Goal: Task Accomplishment & Management: Use online tool/utility

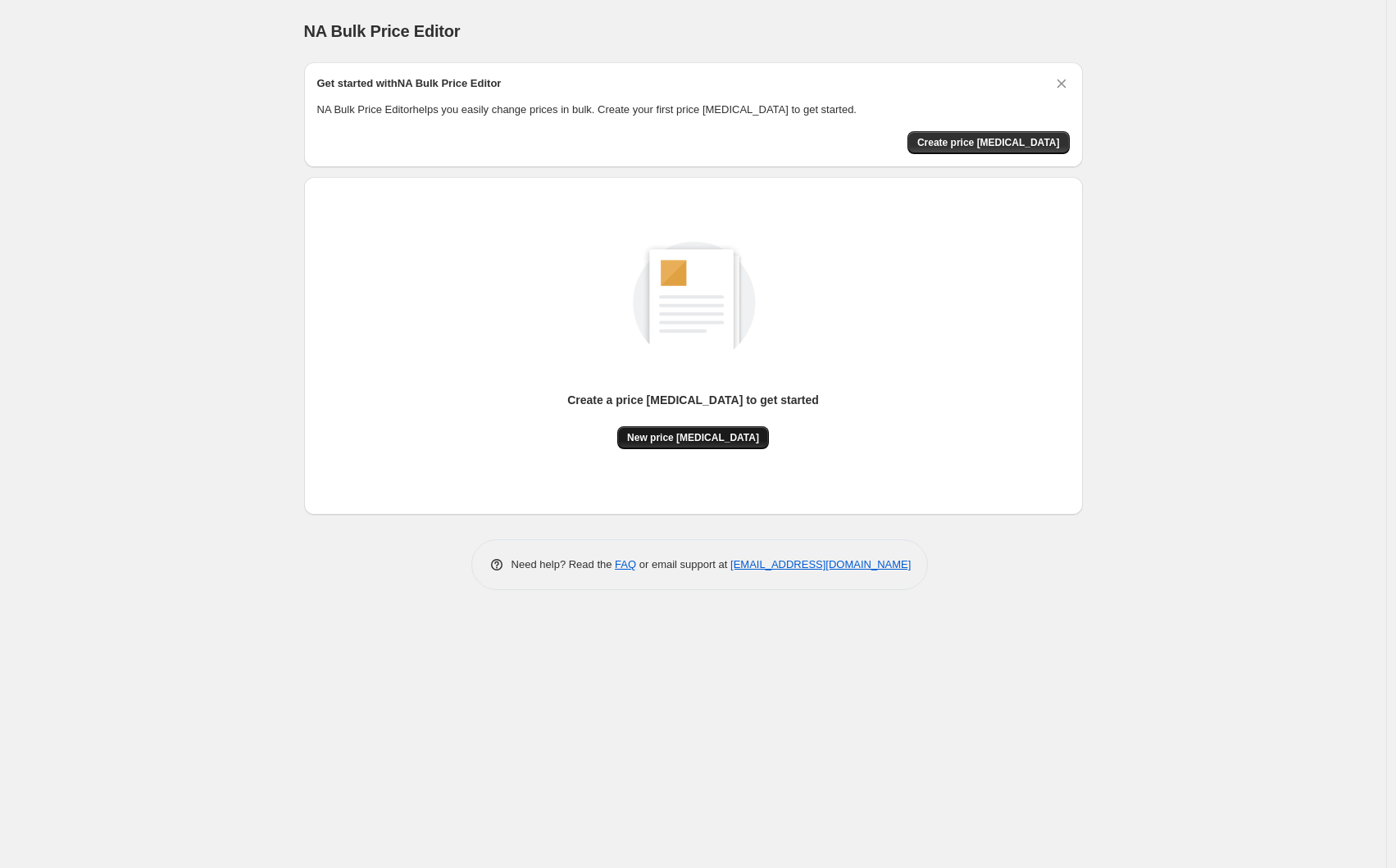
click at [696, 443] on button "New price change job" at bounding box center [693, 437] width 152 height 23
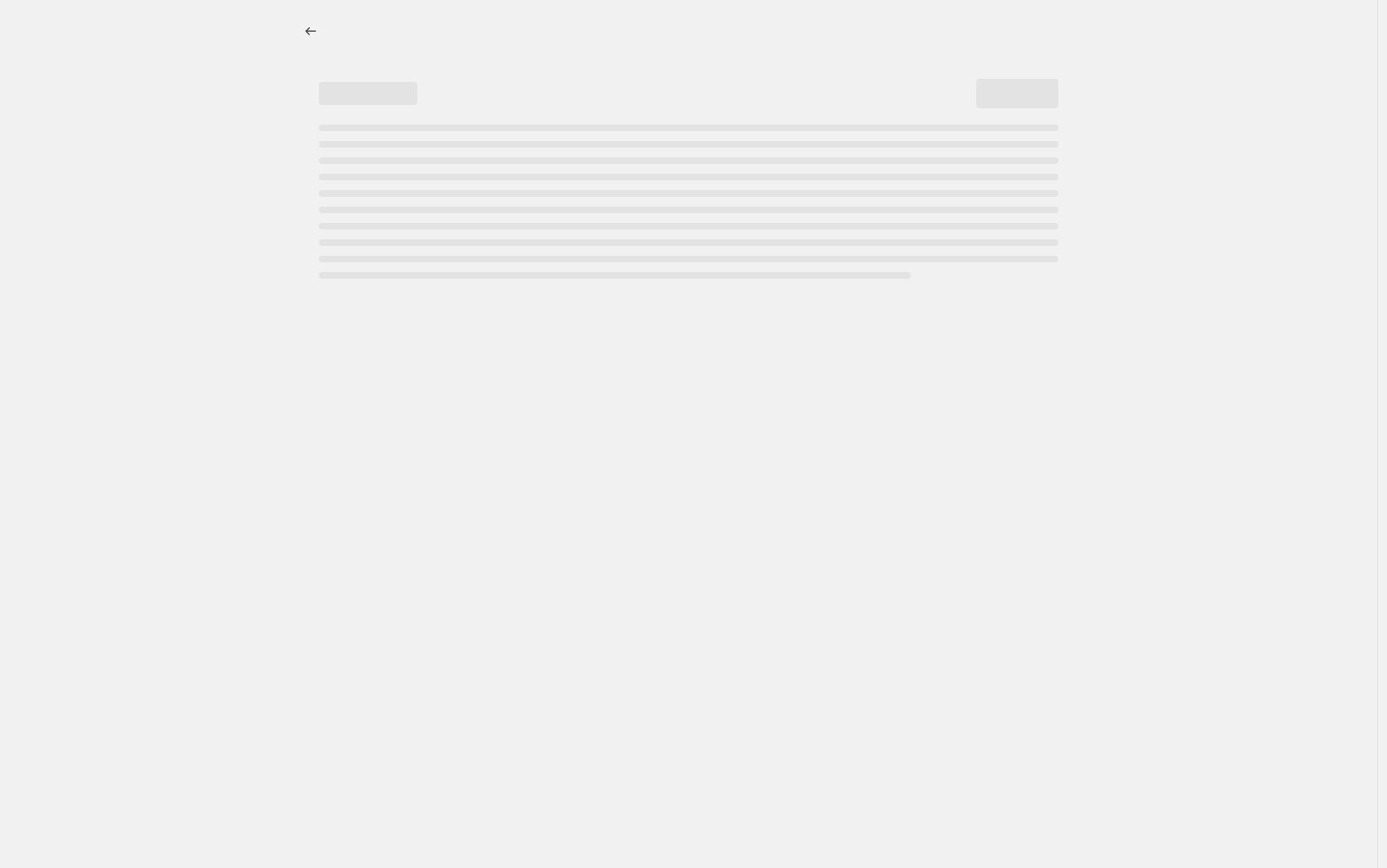
select select "percentage"
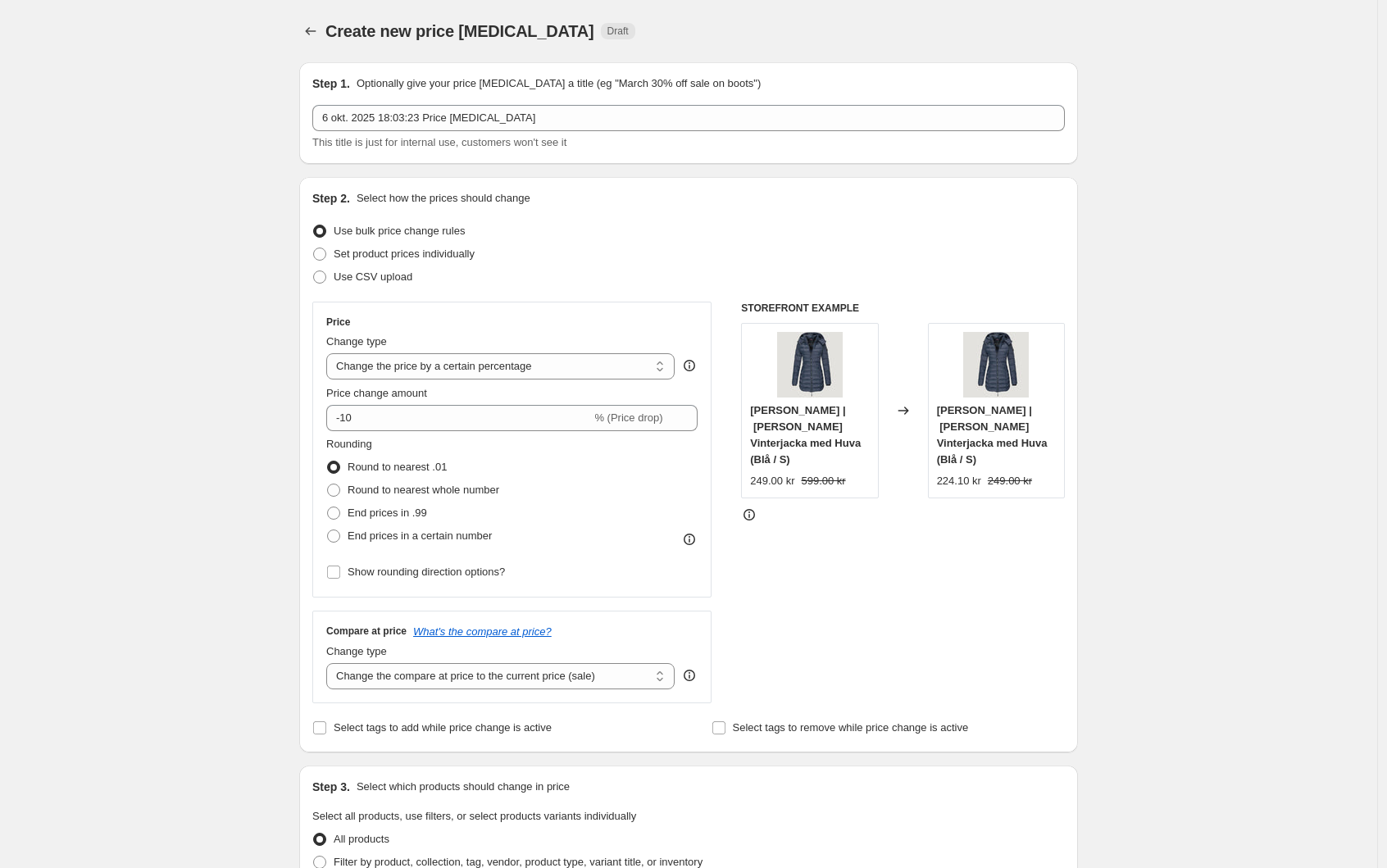
click at [240, 227] on div "Create new price change job. This page is ready Create new price change job Dra…" at bounding box center [688, 831] width 1377 height 1664
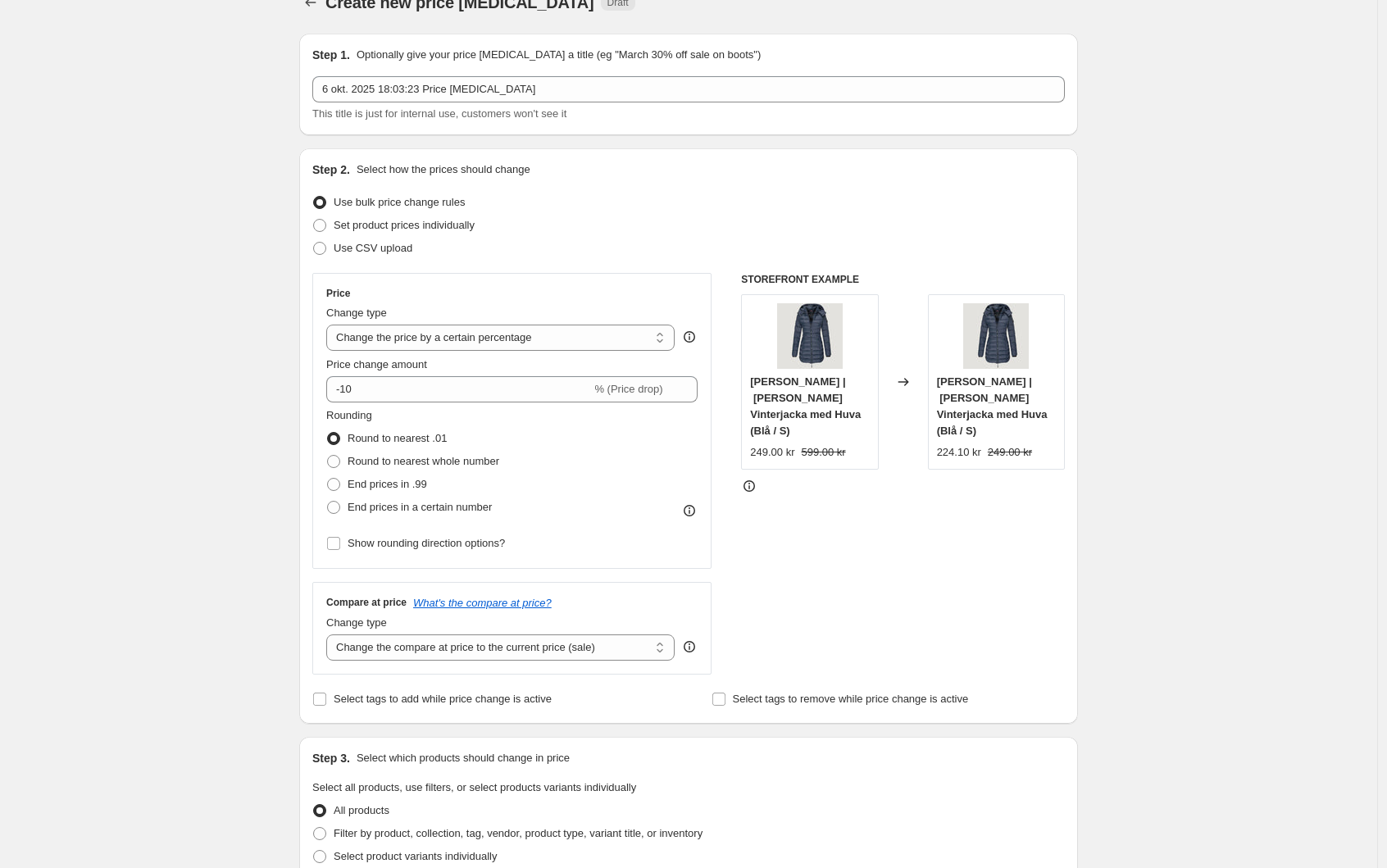
scroll to position [32, 0]
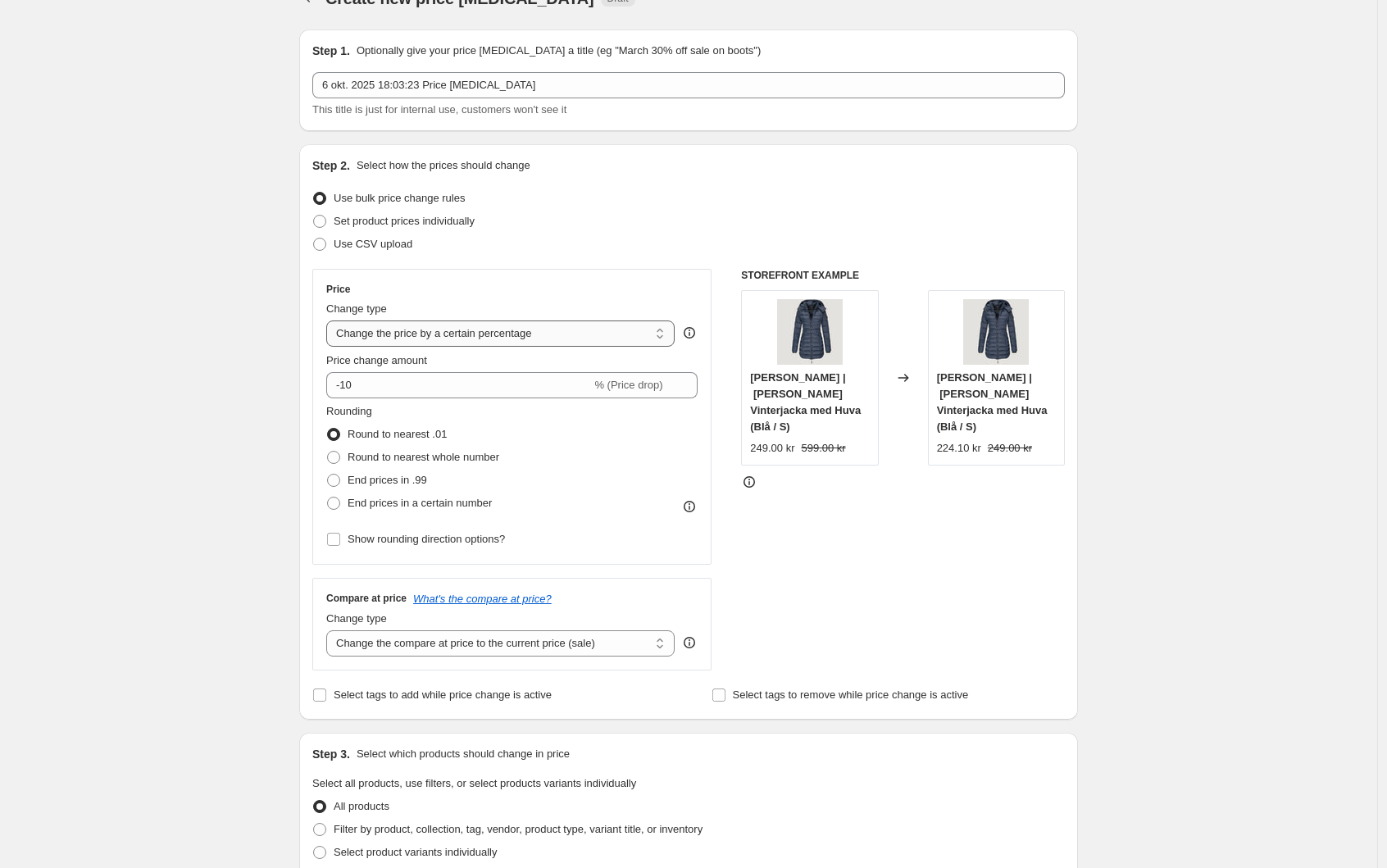
click at [421, 333] on select "Change the price to a certain amount Change the price by a certain amount Chang…" at bounding box center [501, 334] width 349 height 27
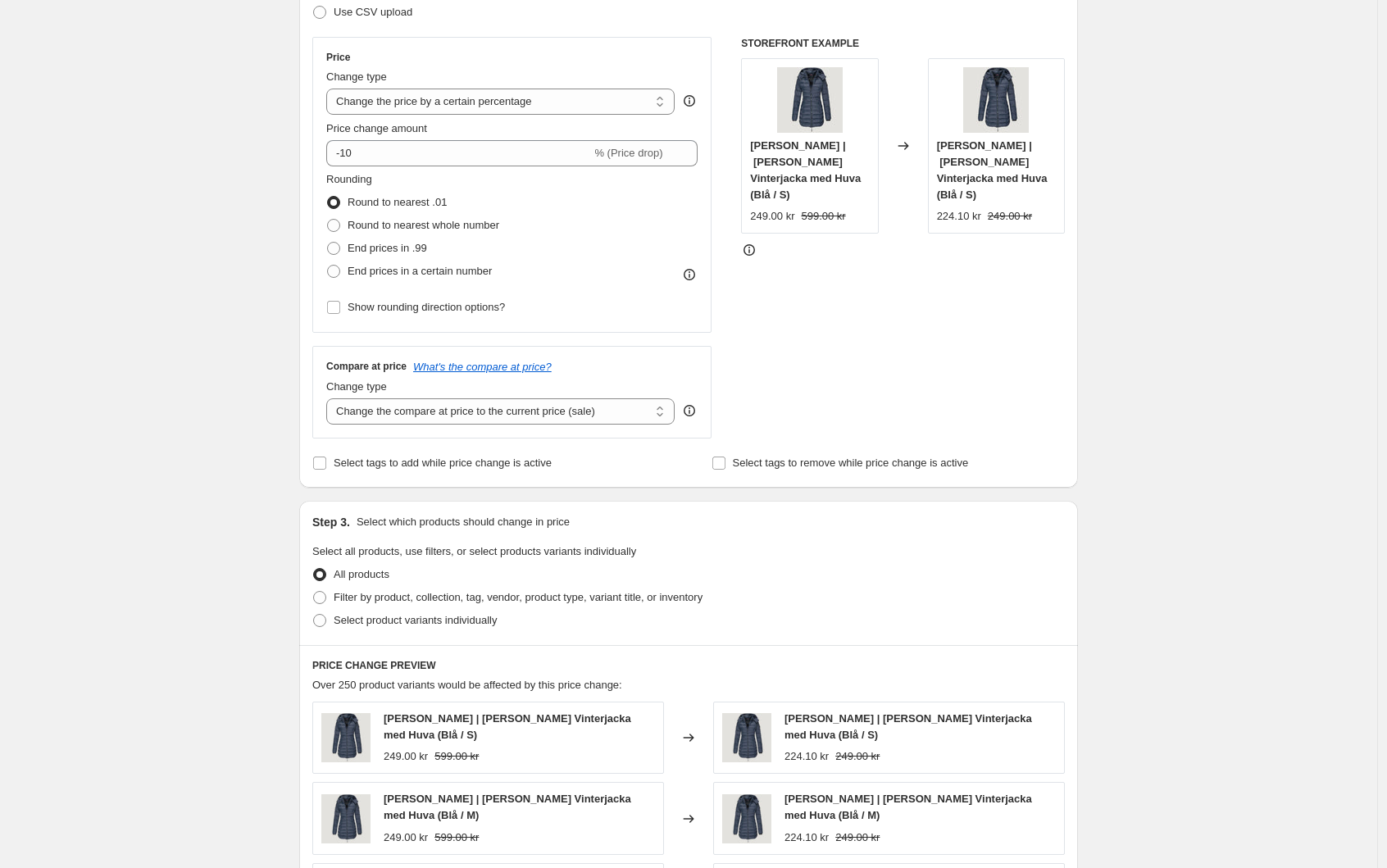
scroll to position [0, 0]
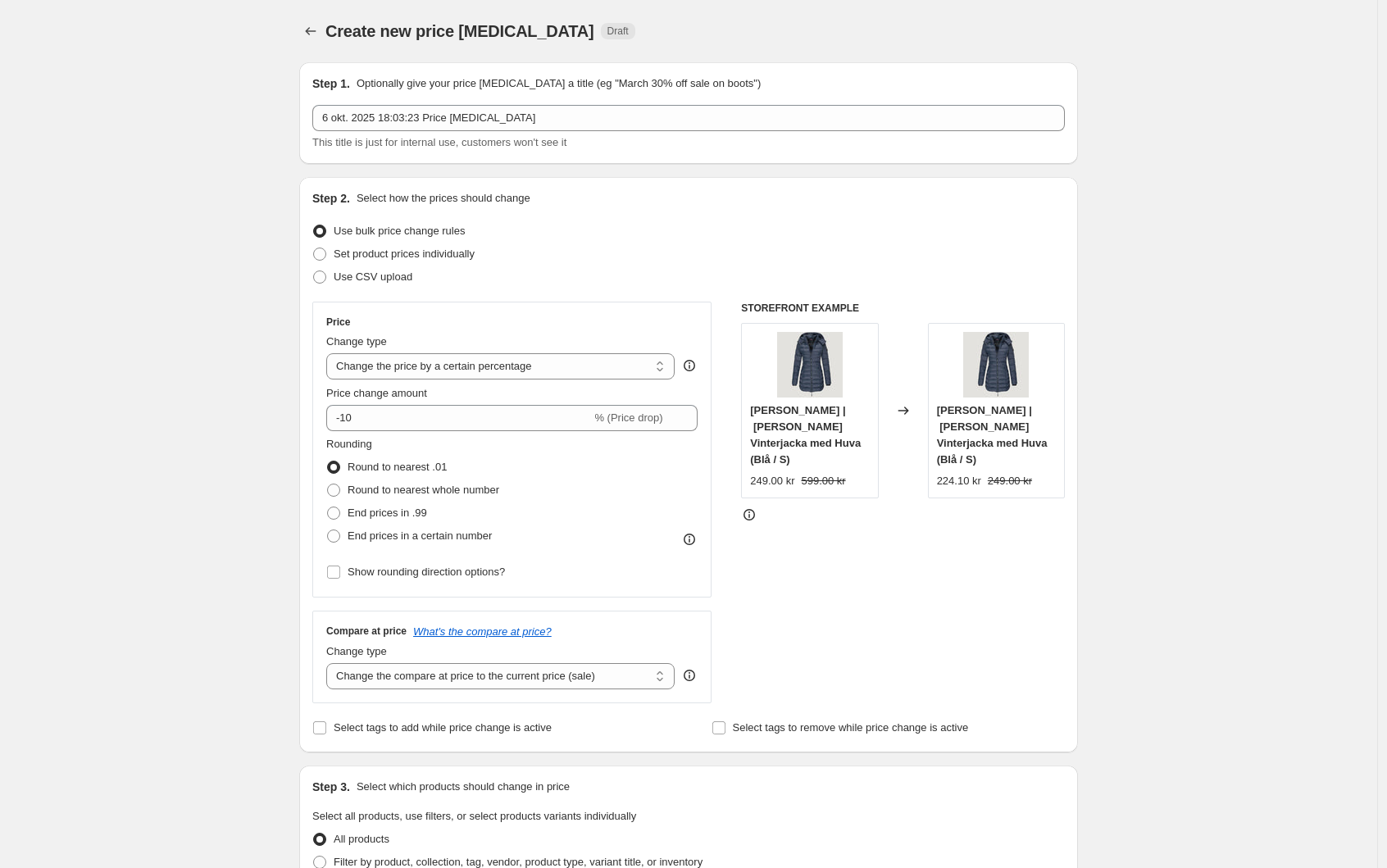
click at [414, 188] on div "Step 2. Select how the prices should change Use bulk price change rules Set pro…" at bounding box center [688, 464] width 779 height 575
click at [404, 261] on span "Set product prices individually" at bounding box center [404, 254] width 141 height 17
click at [314, 248] on input "Set product prices individually" at bounding box center [313, 247] width 1 height 1
radio input "true"
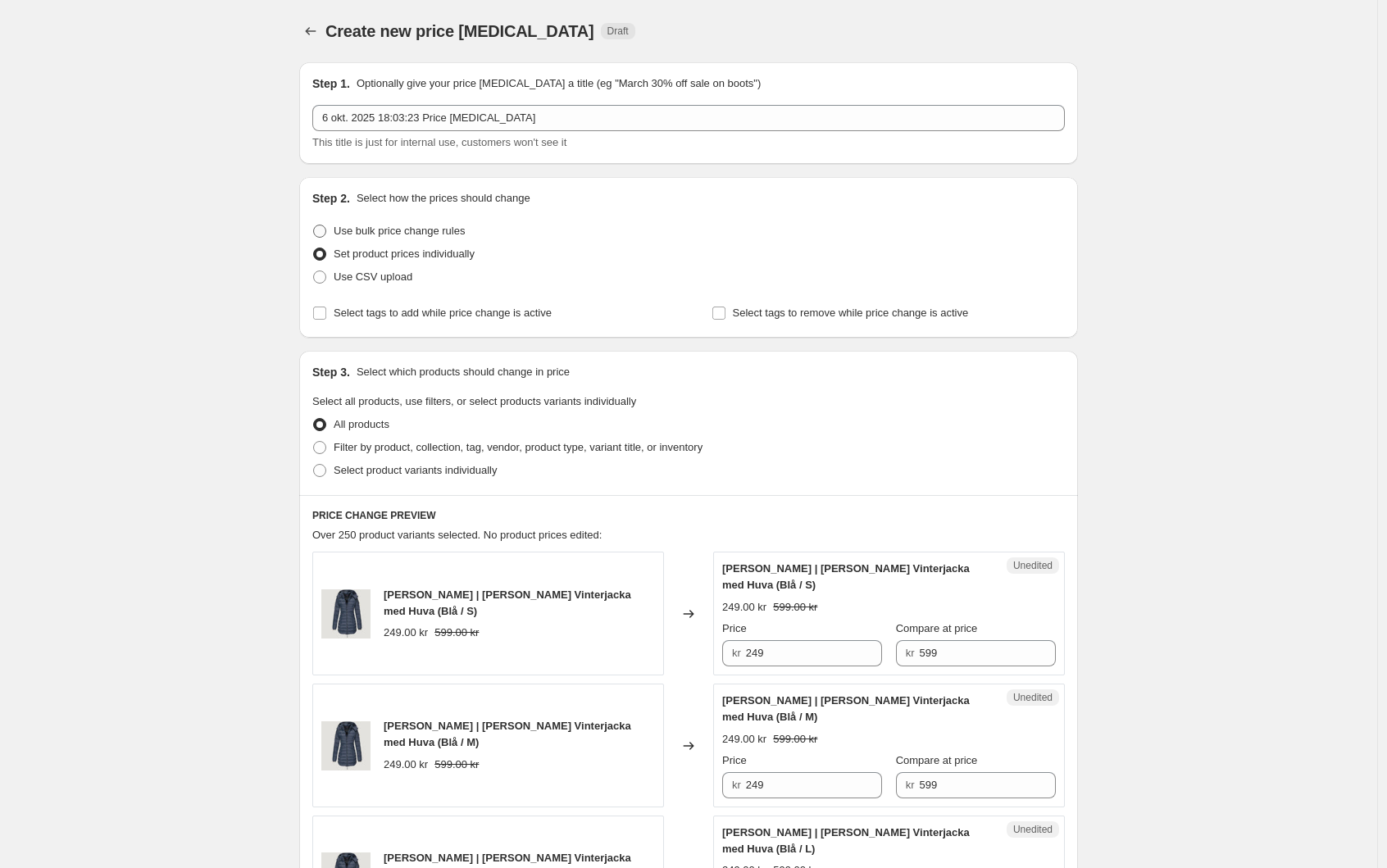
click at [382, 236] on span "Use bulk price change rules" at bounding box center [399, 231] width 131 height 12
click at [314, 226] on input "Use bulk price change rules" at bounding box center [313, 225] width 1 height 1
radio input "true"
select select "percentage"
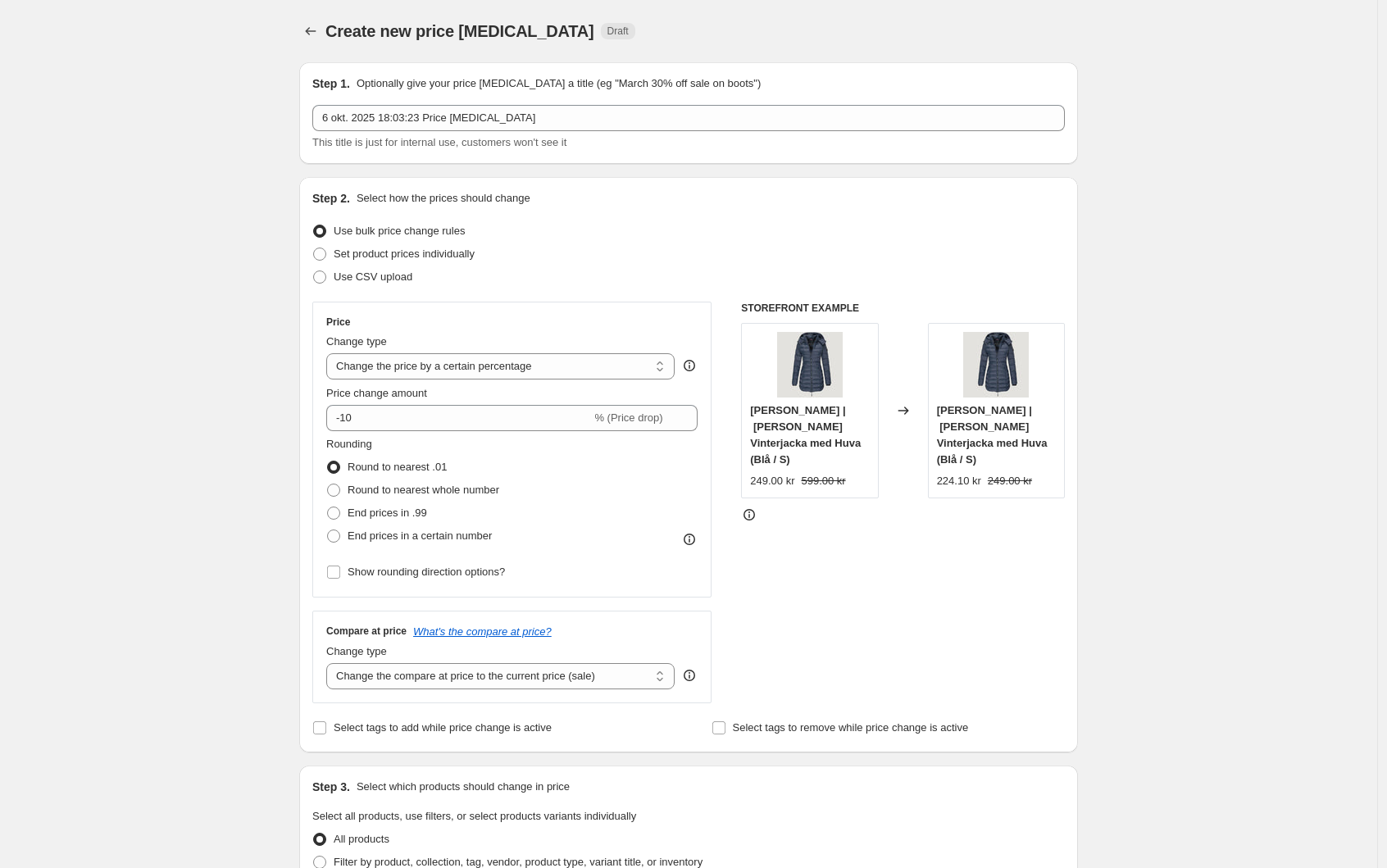
click at [260, 208] on div "Create new price change job. This page is ready Create new price change job Dra…" at bounding box center [688, 831] width 1377 height 1664
click at [531, 363] on select "Change the price to a certain amount Change the price by a certain amount Chang…" at bounding box center [501, 367] width 349 height 27
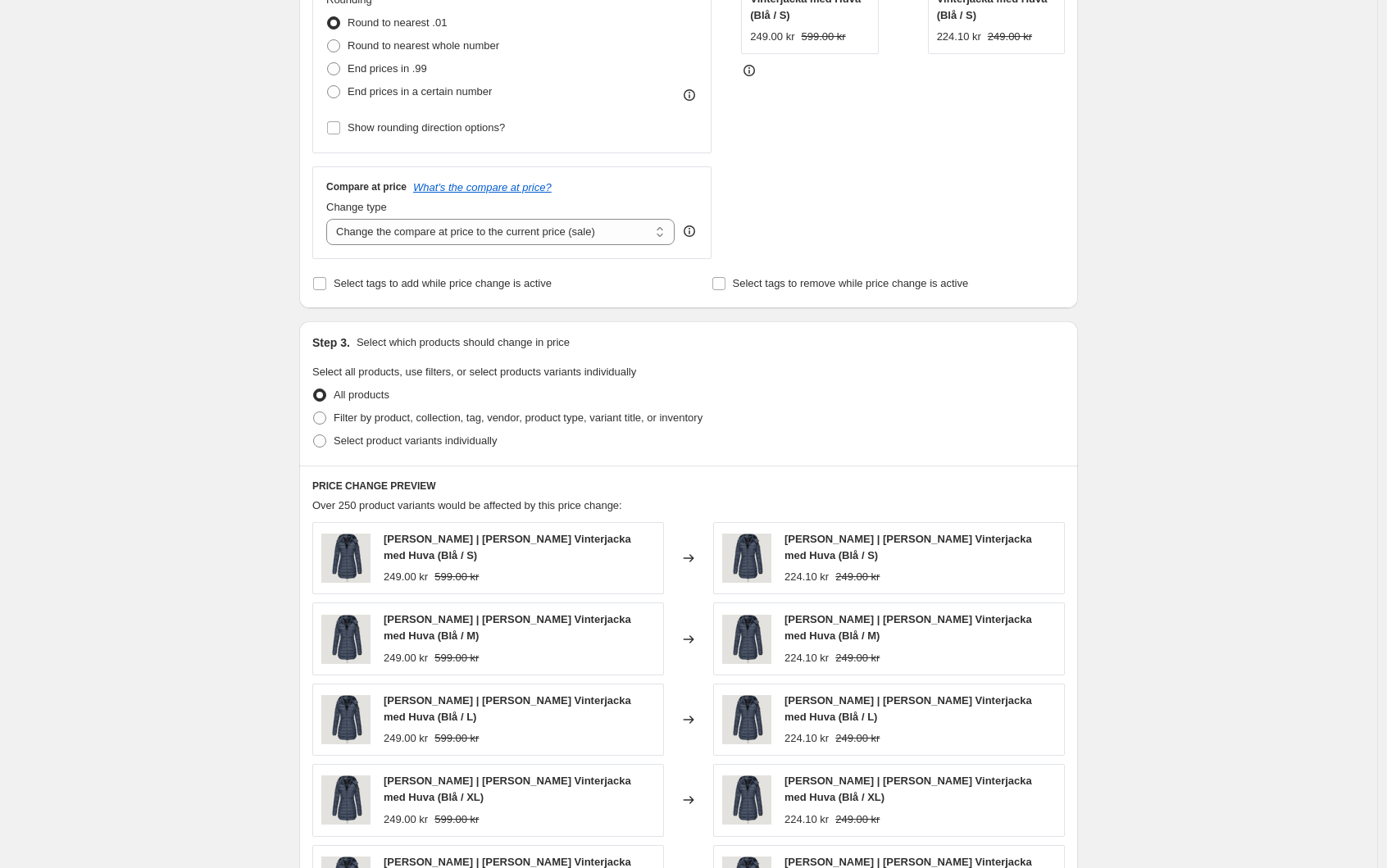
scroll to position [498, 0]
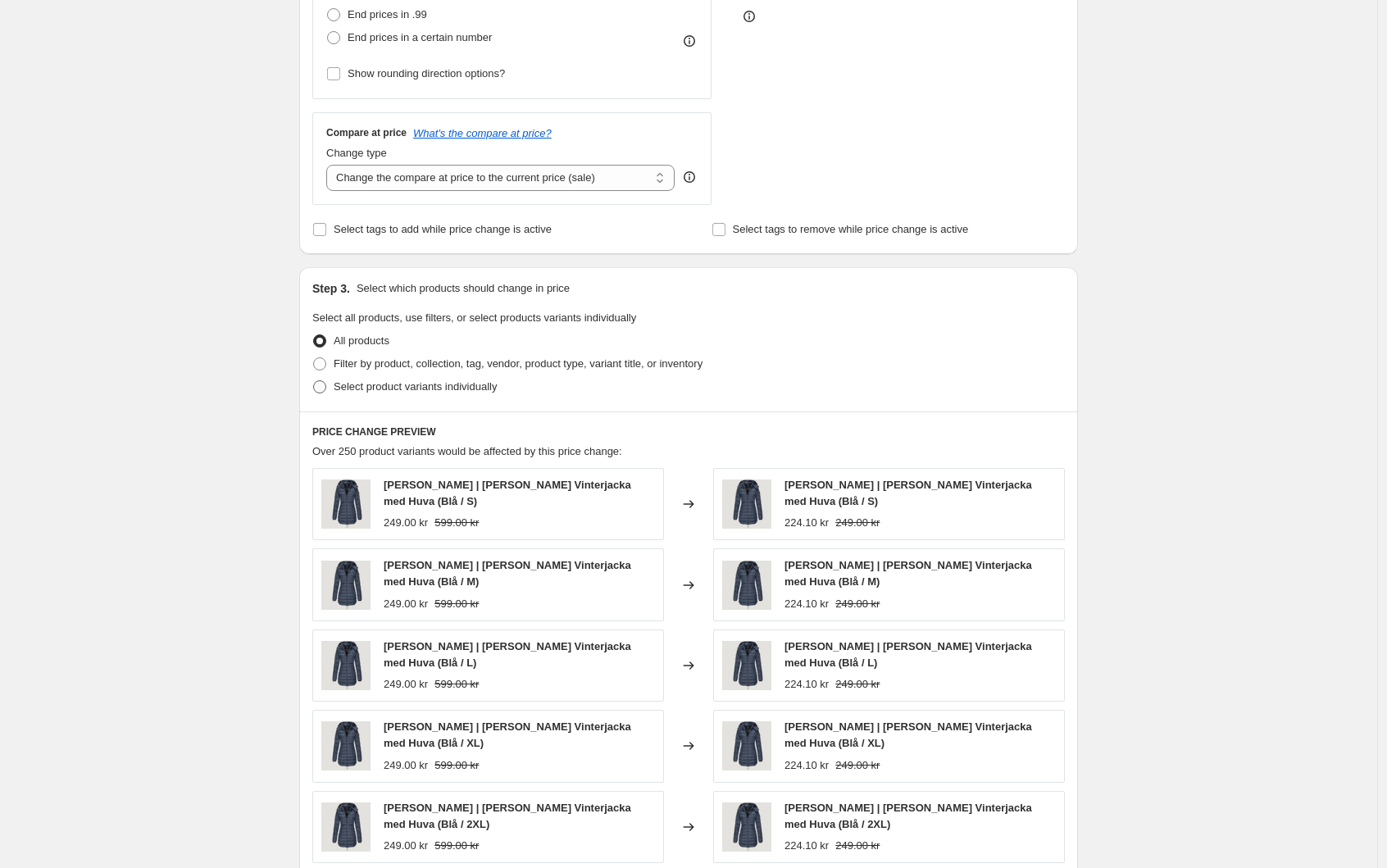
click at [406, 388] on span "Select product variants individually" at bounding box center [415, 386] width 163 height 12
click at [314, 381] on input "Select product variants individually" at bounding box center [313, 380] width 1 height 1
radio input "true"
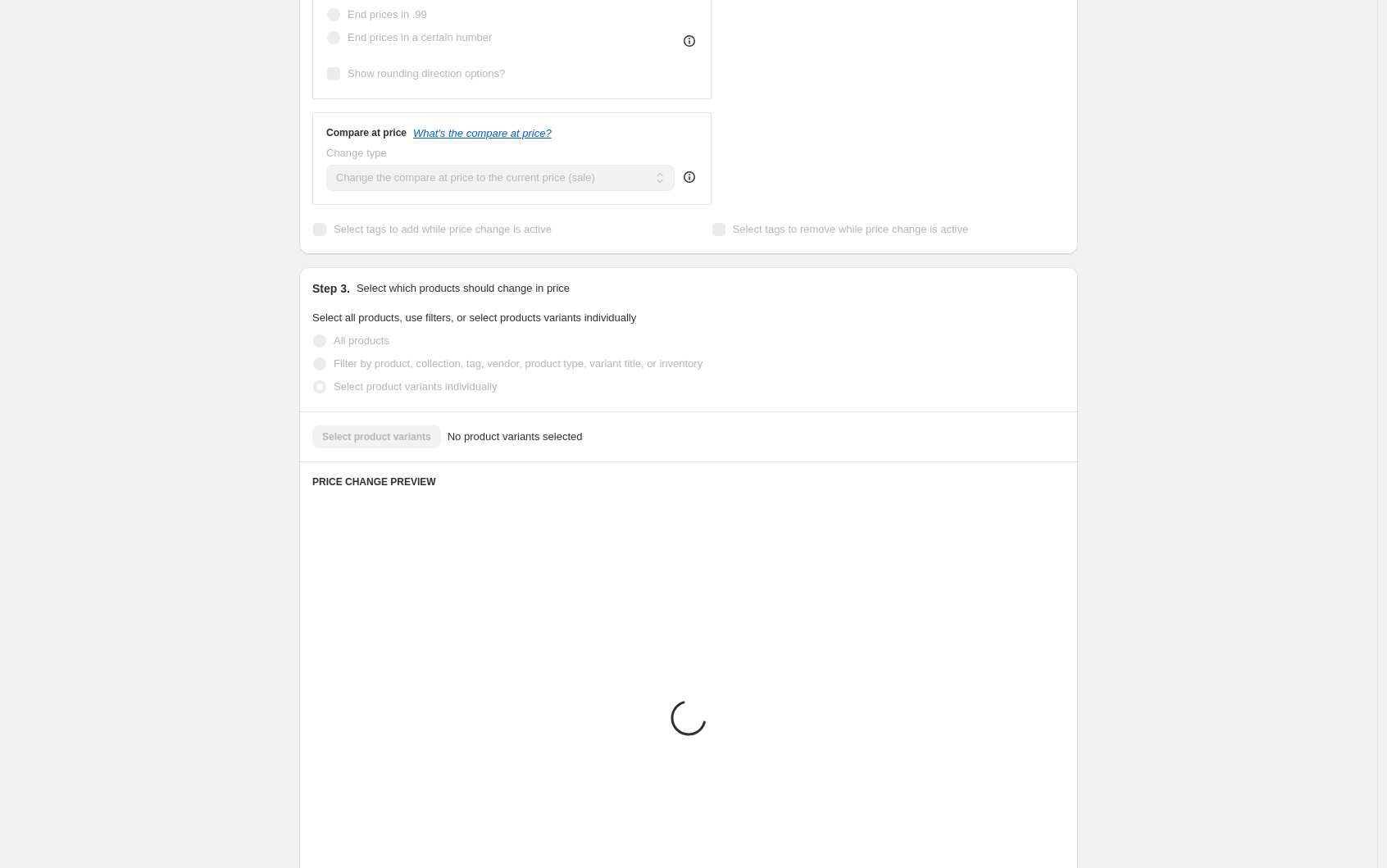
scroll to position [407, 0]
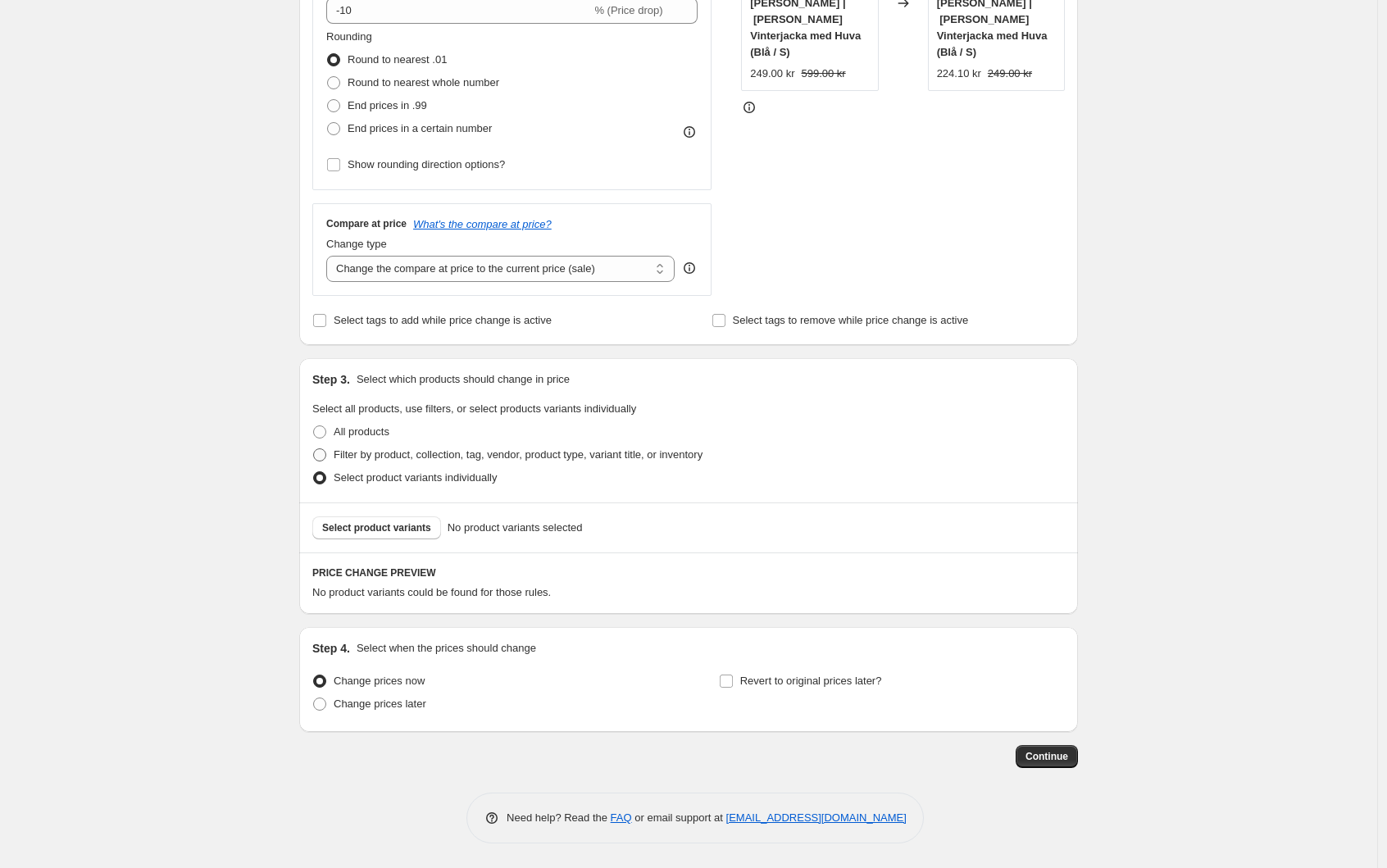
click at [430, 452] on span "Filter by product, collection, tag, vendor, product type, variant title, or inv…" at bounding box center [518, 454] width 369 height 12
click at [314, 449] on input "Filter by product, collection, tag, vendor, product type, variant title, or inv…" at bounding box center [313, 448] width 1 height 1
radio input "true"
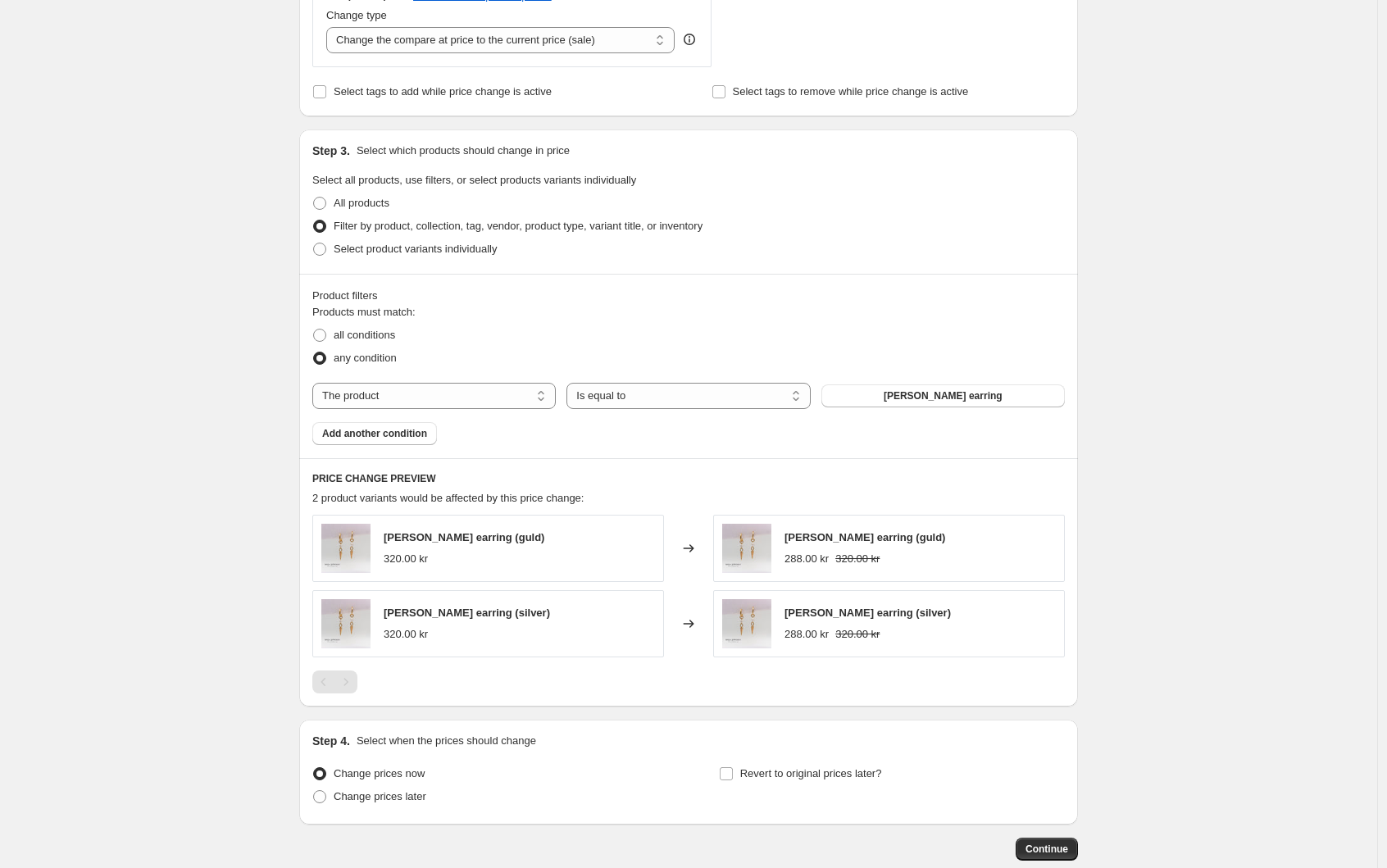
scroll to position [714, 0]
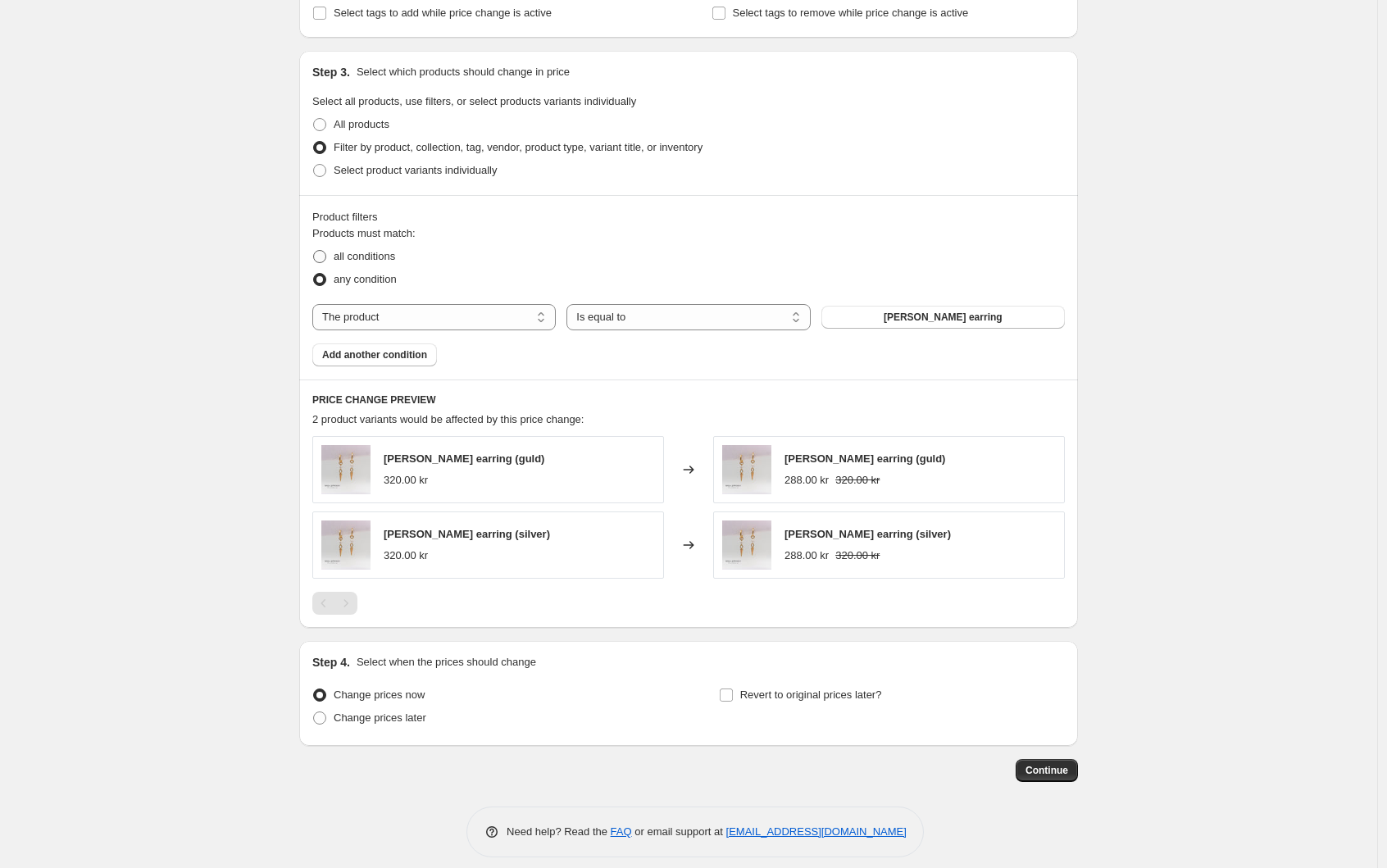
click at [383, 256] on span "all conditions" at bounding box center [364, 256] width 61 height 12
click at [314, 251] on input "all conditions" at bounding box center [313, 250] width 1 height 1
radio input "true"
click at [494, 324] on select "The product The product's collection The product's tag The product's vendor The…" at bounding box center [433, 317] width 243 height 27
select select "collection"
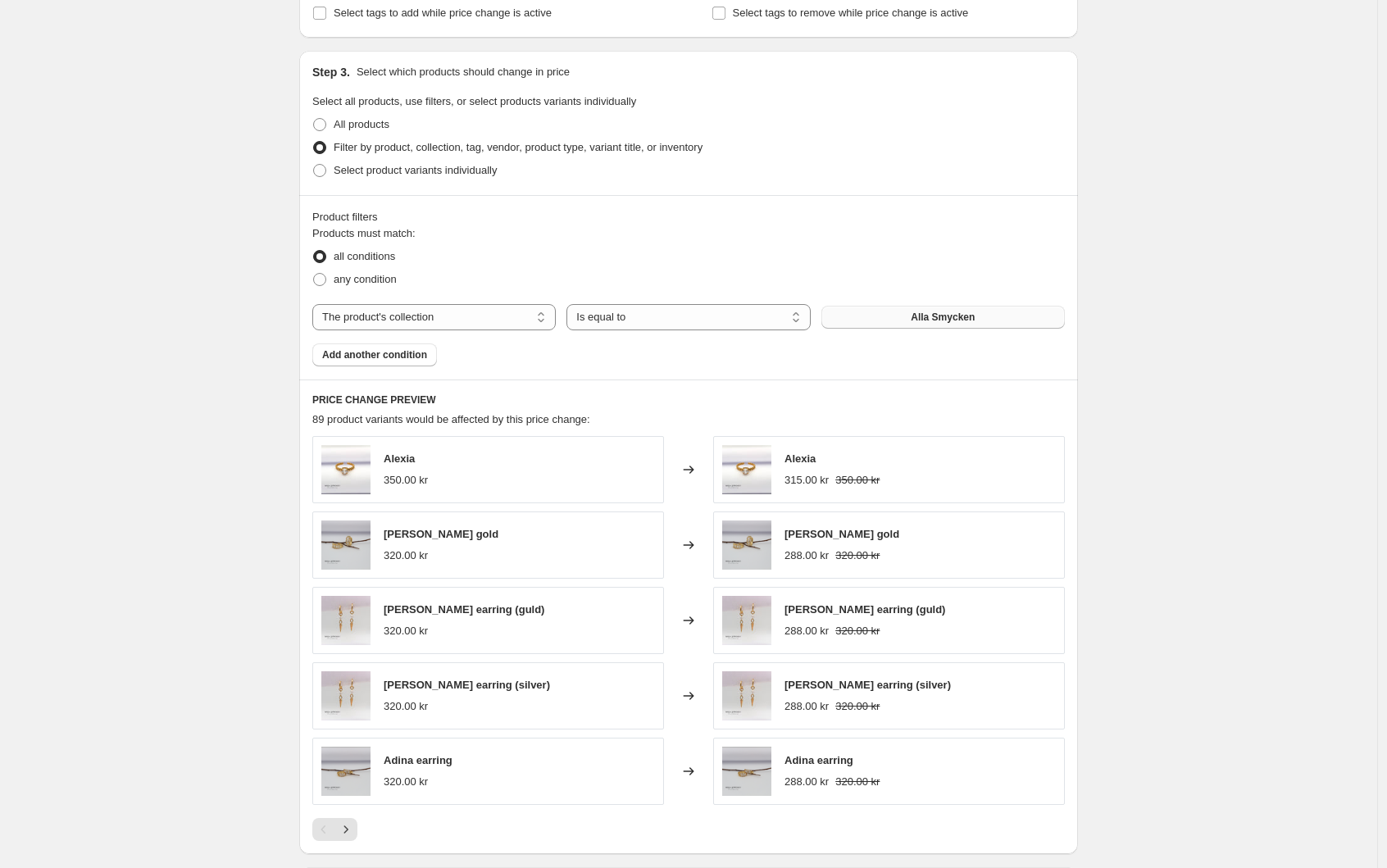
click at [994, 323] on button "Alla Smycken" at bounding box center [942, 317] width 243 height 23
click at [1096, 212] on div "Create new price change job. This page is ready Create new price change job Dra…" at bounding box center [688, 197] width 818 height 1822
click at [213, 177] on div "Create new price change job. This page is ready Create new price change job Dra…" at bounding box center [688, 197] width 1377 height 1822
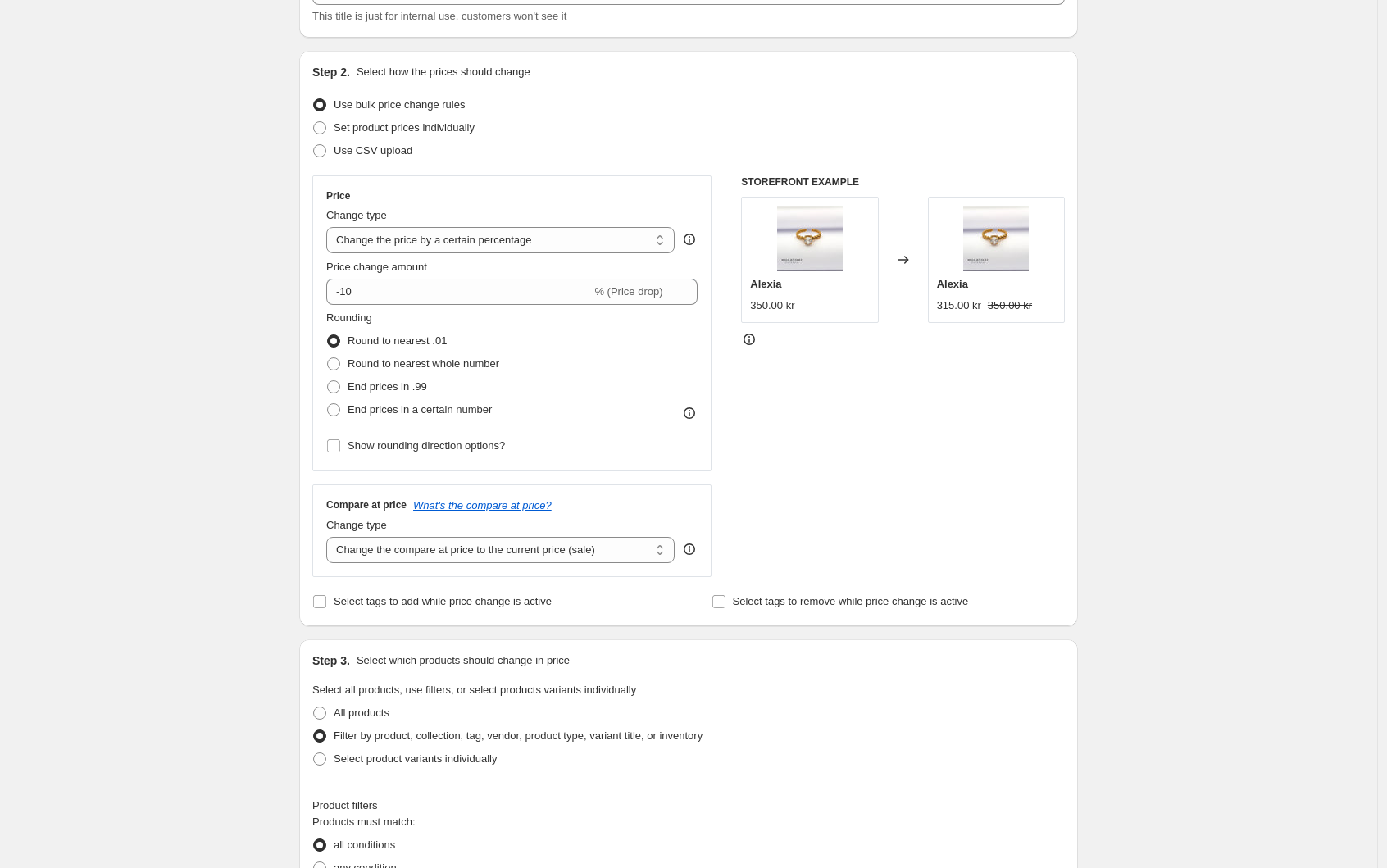
scroll to position [154, 0]
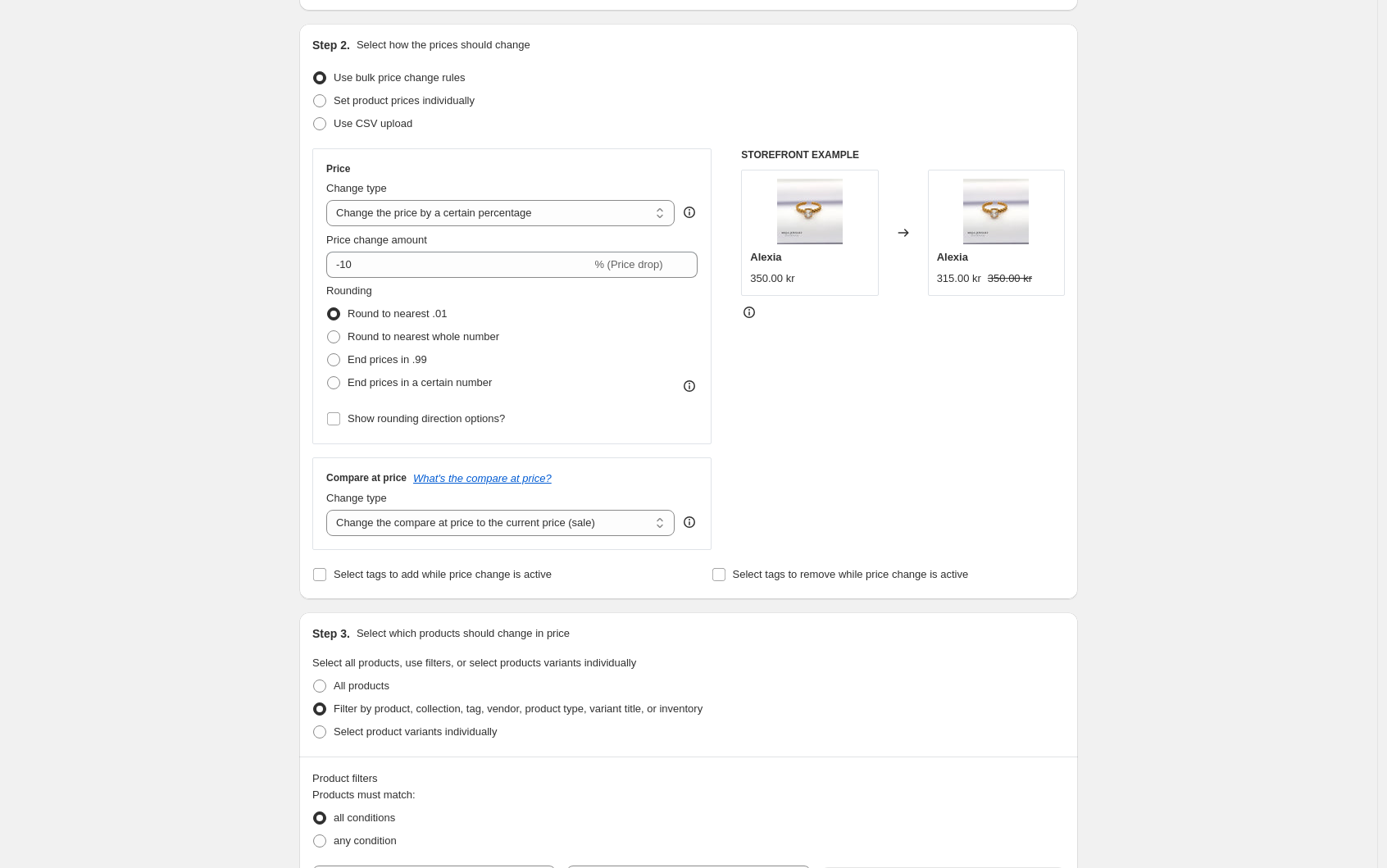
click at [225, 283] on div "Create new price change job. This page is ready Create new price change job Dra…" at bounding box center [688, 758] width 1377 height 1822
click at [398, 269] on input "-10" at bounding box center [458, 265] width 265 height 27
type input "-1"
type input "-60"
click at [224, 314] on div "Create new price change job. This page is ready Create new price change job Dra…" at bounding box center [688, 758] width 1377 height 1822
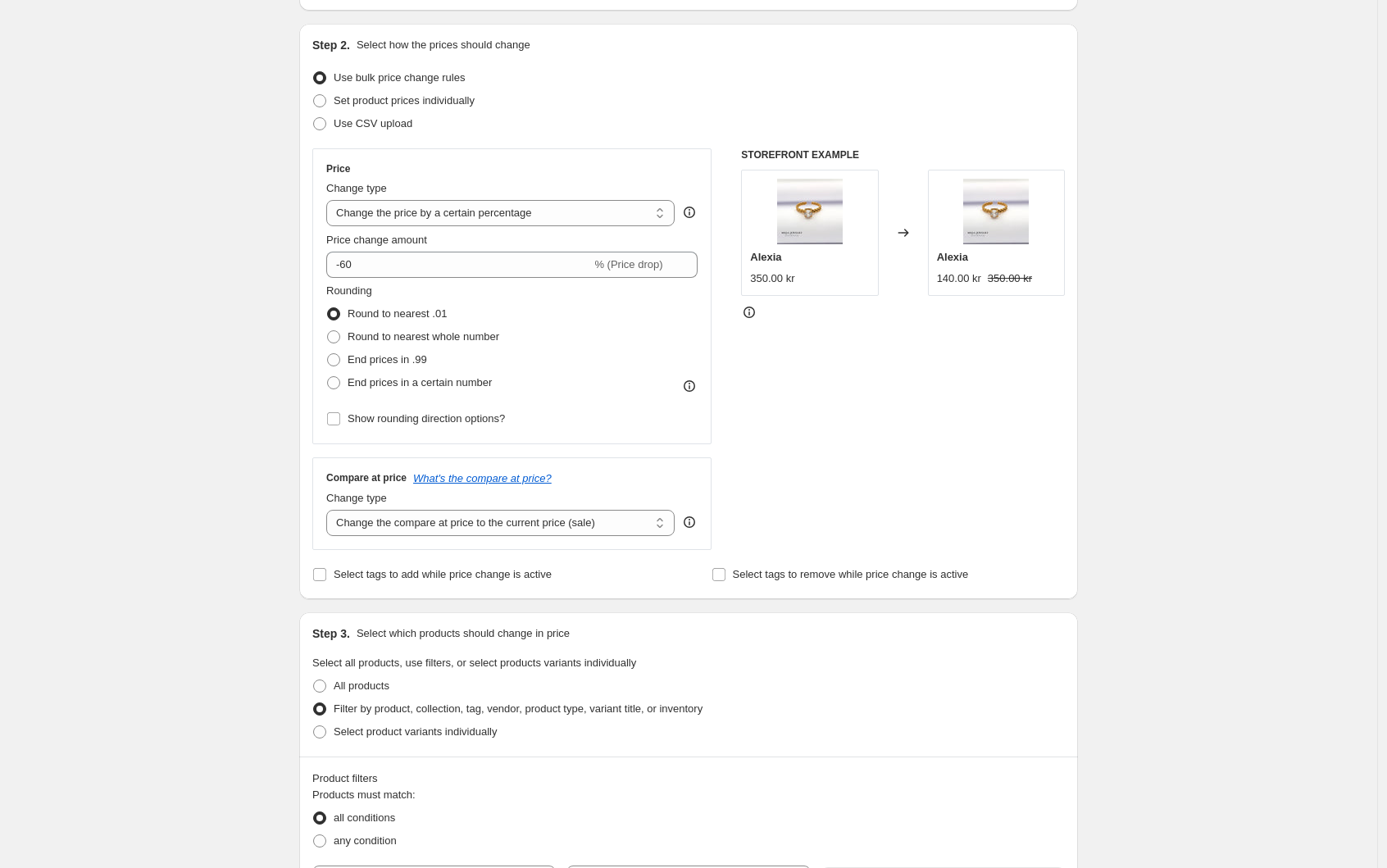
click at [239, 309] on div "Create new price change job. This page is ready Create new price change job Dra…" at bounding box center [688, 758] width 1377 height 1822
click at [418, 361] on span "End prices in .99" at bounding box center [388, 359] width 80 height 12
click at [328, 354] on input "End prices in .99" at bounding box center [327, 354] width 1 height 1
radio input "true"
click at [409, 314] on span "Round to nearest .01" at bounding box center [397, 313] width 99 height 12
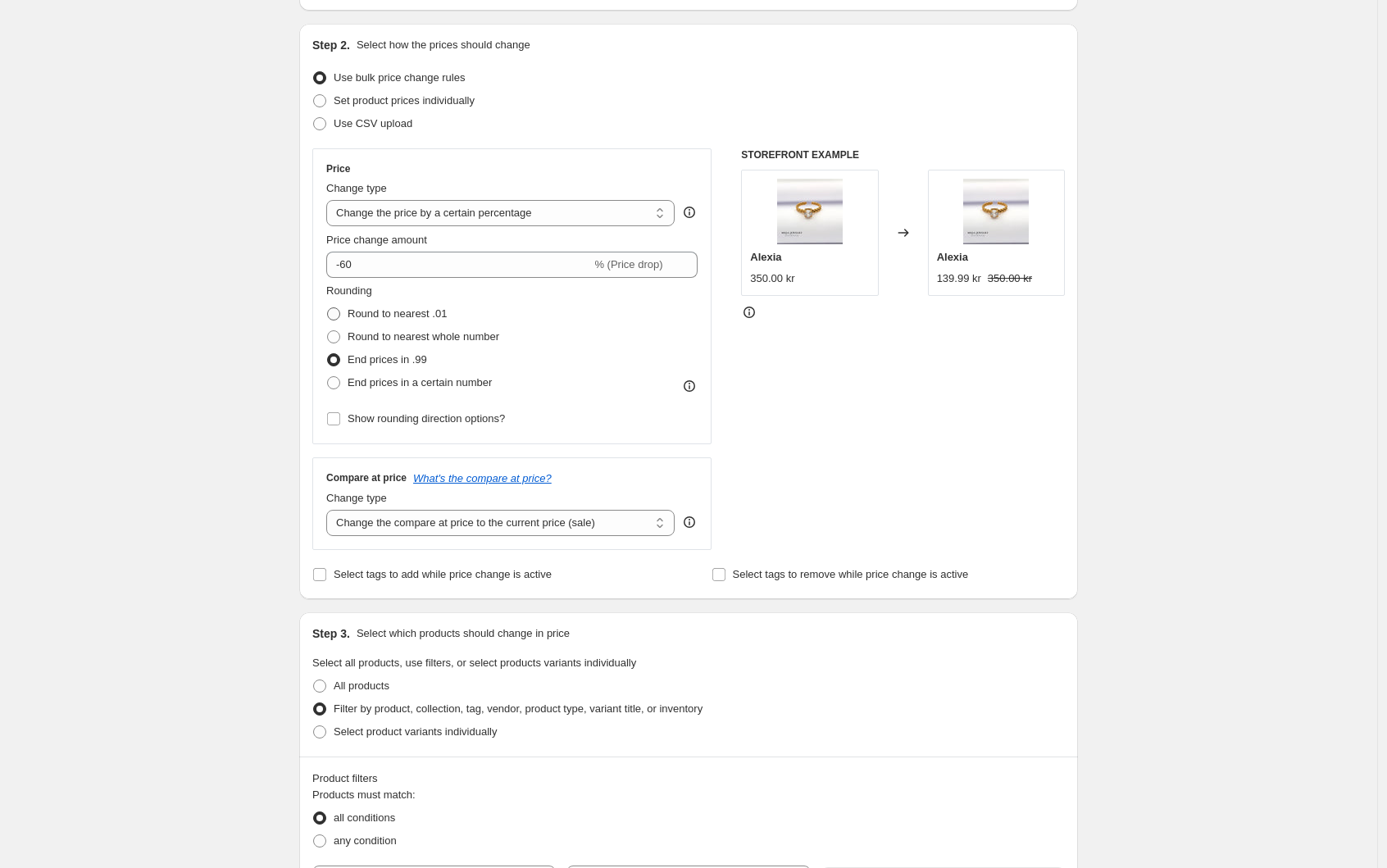
click at [328, 308] on input "Round to nearest .01" at bounding box center [327, 307] width 1 height 1
radio input "true"
click at [248, 290] on div "Create new price change job. This page is ready Create new price change job Dra…" at bounding box center [688, 758] width 1377 height 1822
click at [1184, 287] on div "Create new price change job. This page is ready Create new price change job Dra…" at bounding box center [688, 758] width 1377 height 1822
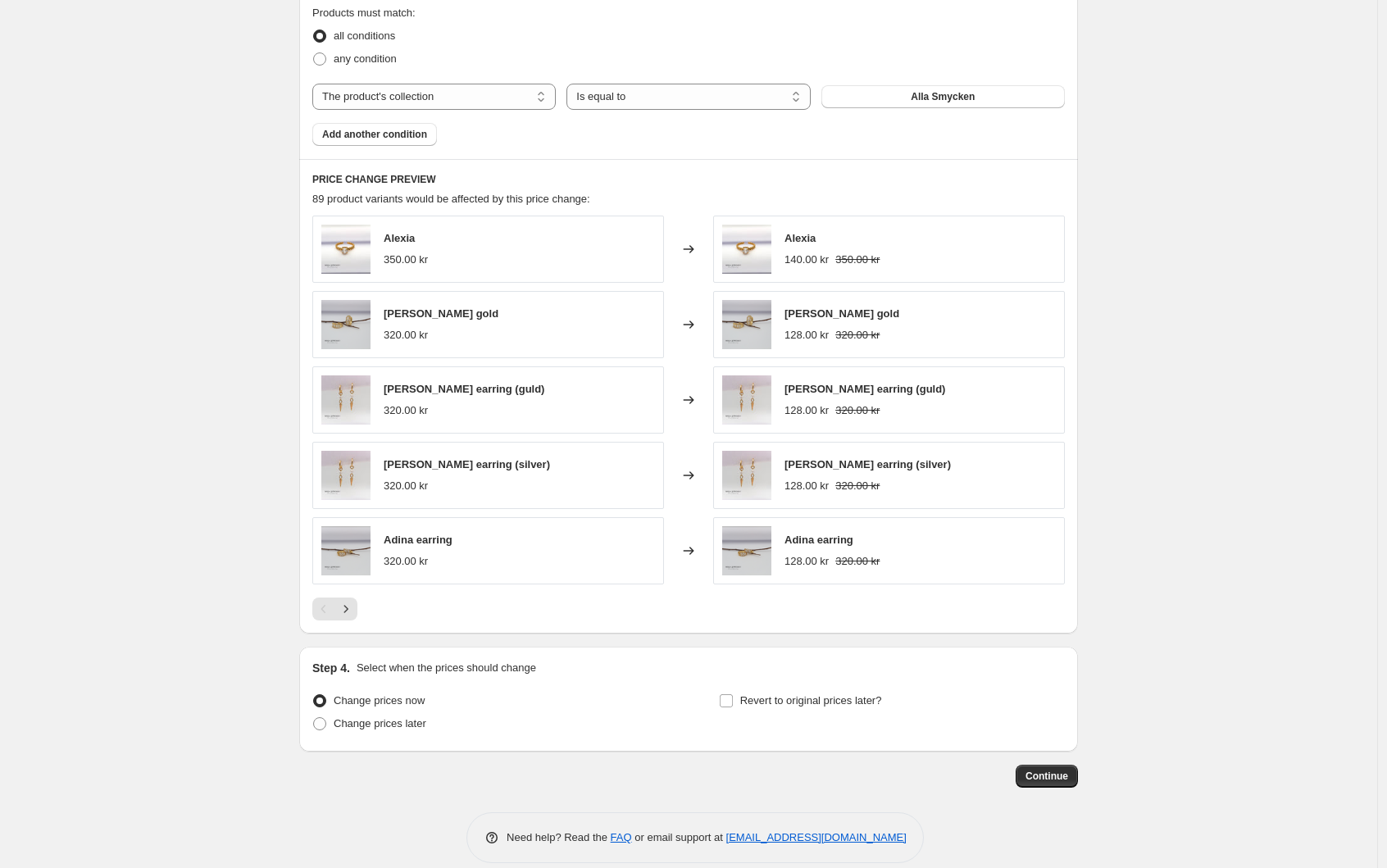
scroll to position [954, 0]
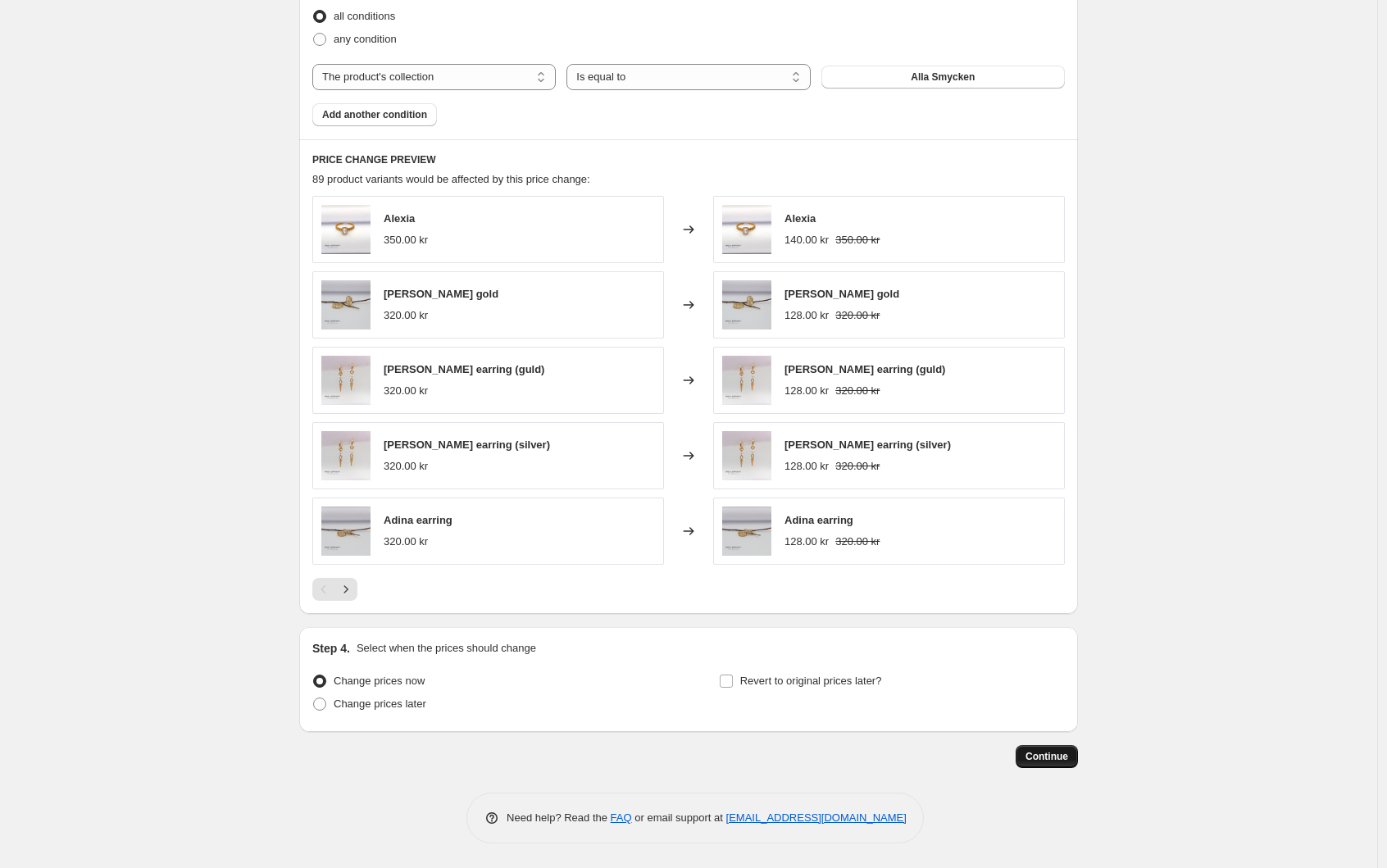
click at [1062, 760] on span "Continue" at bounding box center [1046, 756] width 42 height 13
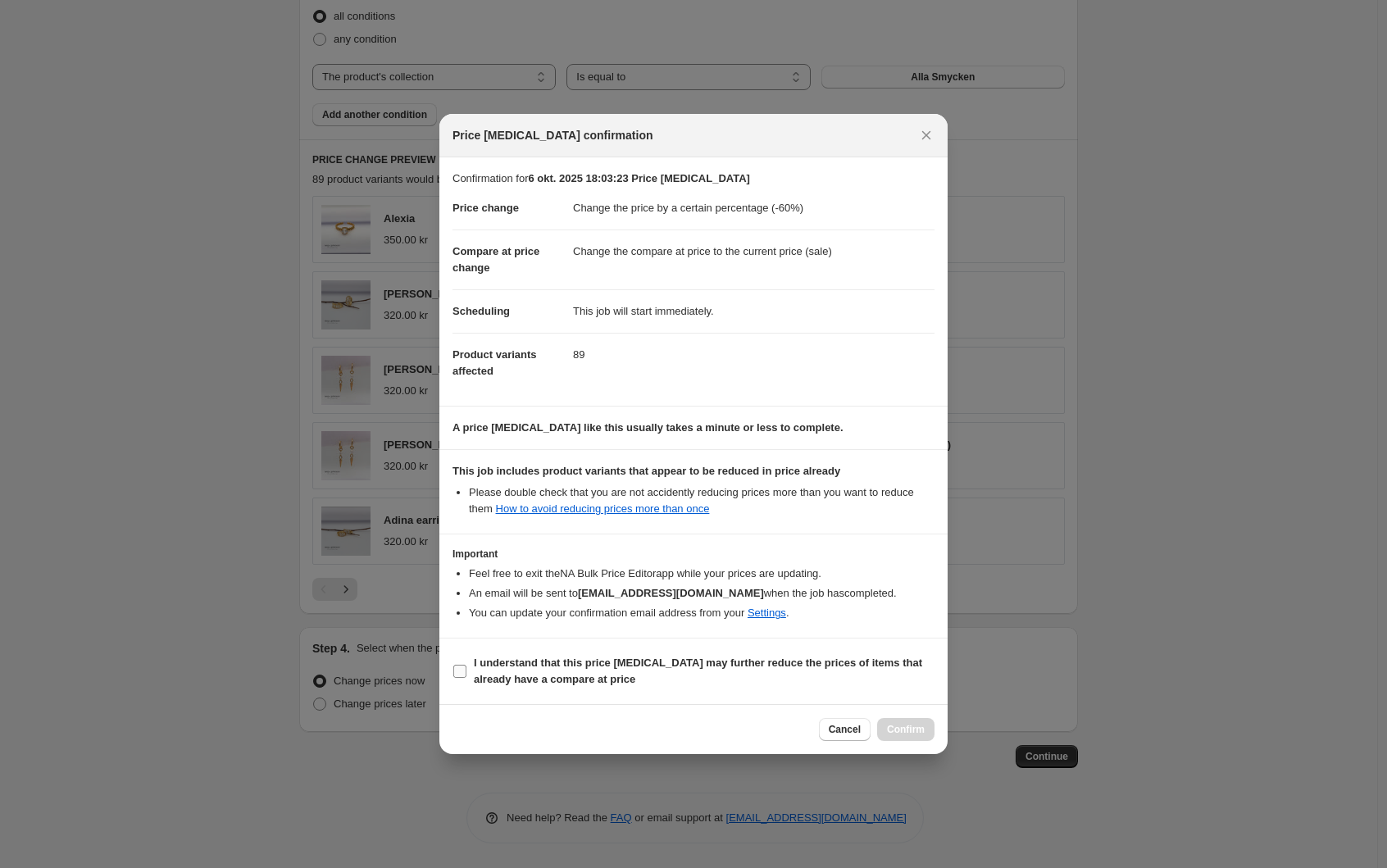
click at [593, 666] on b "I understand that this price change job may further reduce the prices of items …" at bounding box center [698, 671] width 448 height 29
click at [823, 661] on b "I understand that this price change job may further reduce the prices of items …" at bounding box center [698, 671] width 448 height 29
click at [466, 665] on input "I understand that this price change job may further reduce the prices of items …" at bounding box center [460, 671] width 13 height 13
checkbox input "true"
click at [916, 729] on span "Confirm" at bounding box center [905, 729] width 37 height 13
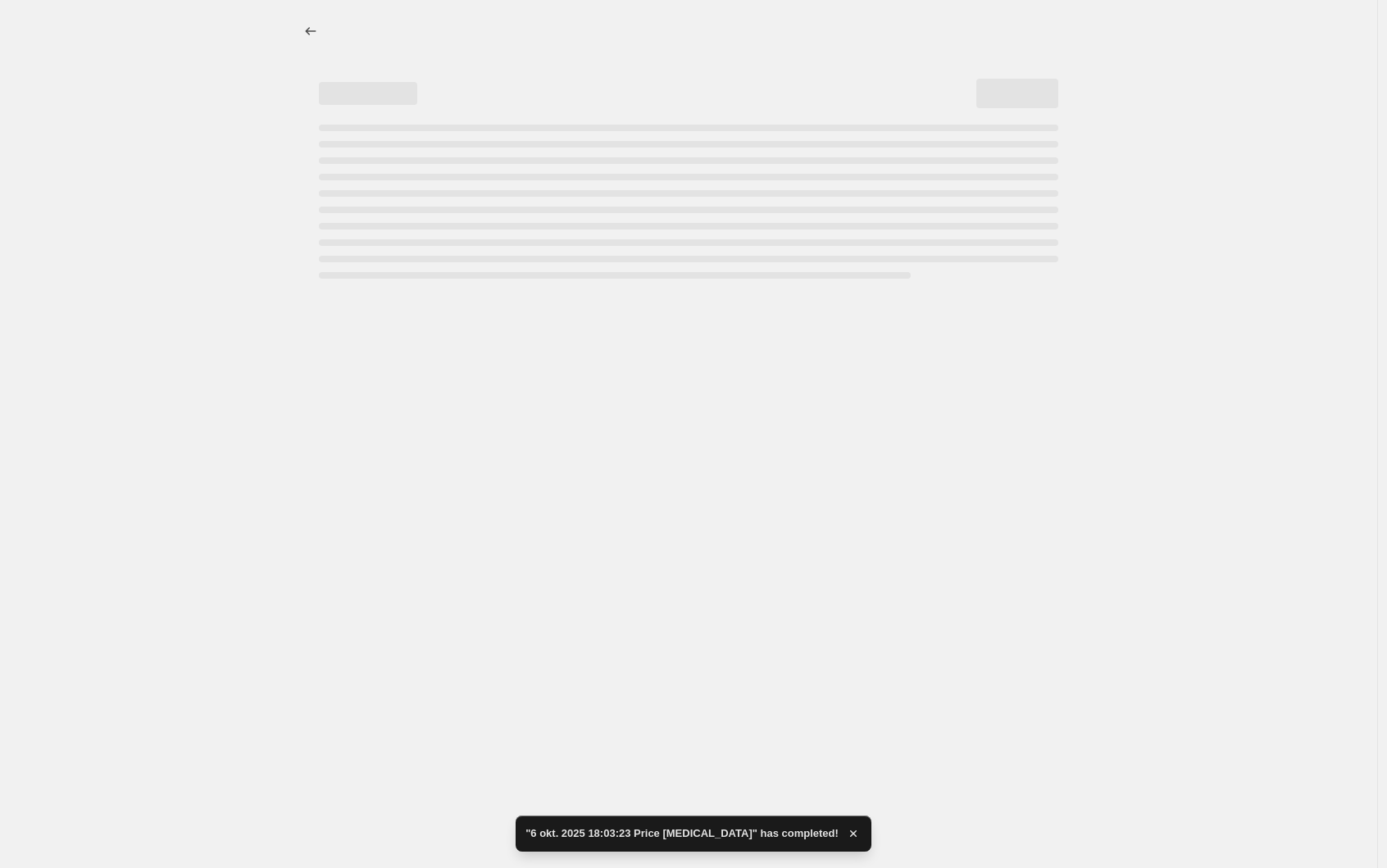
select select "percentage"
select select "collection"
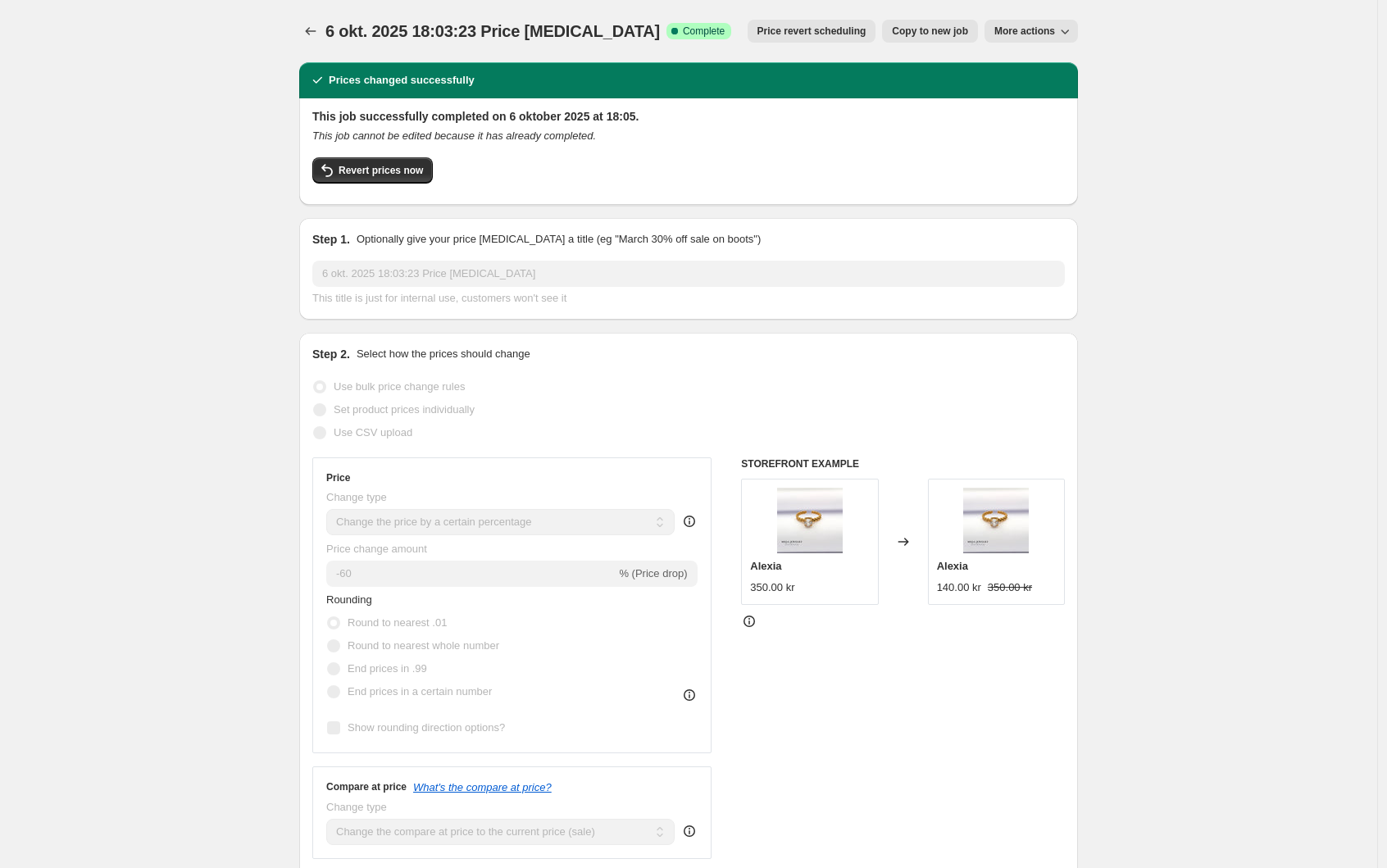
click at [310, 36] on icon "Price change jobs" at bounding box center [310, 32] width 17 height 17
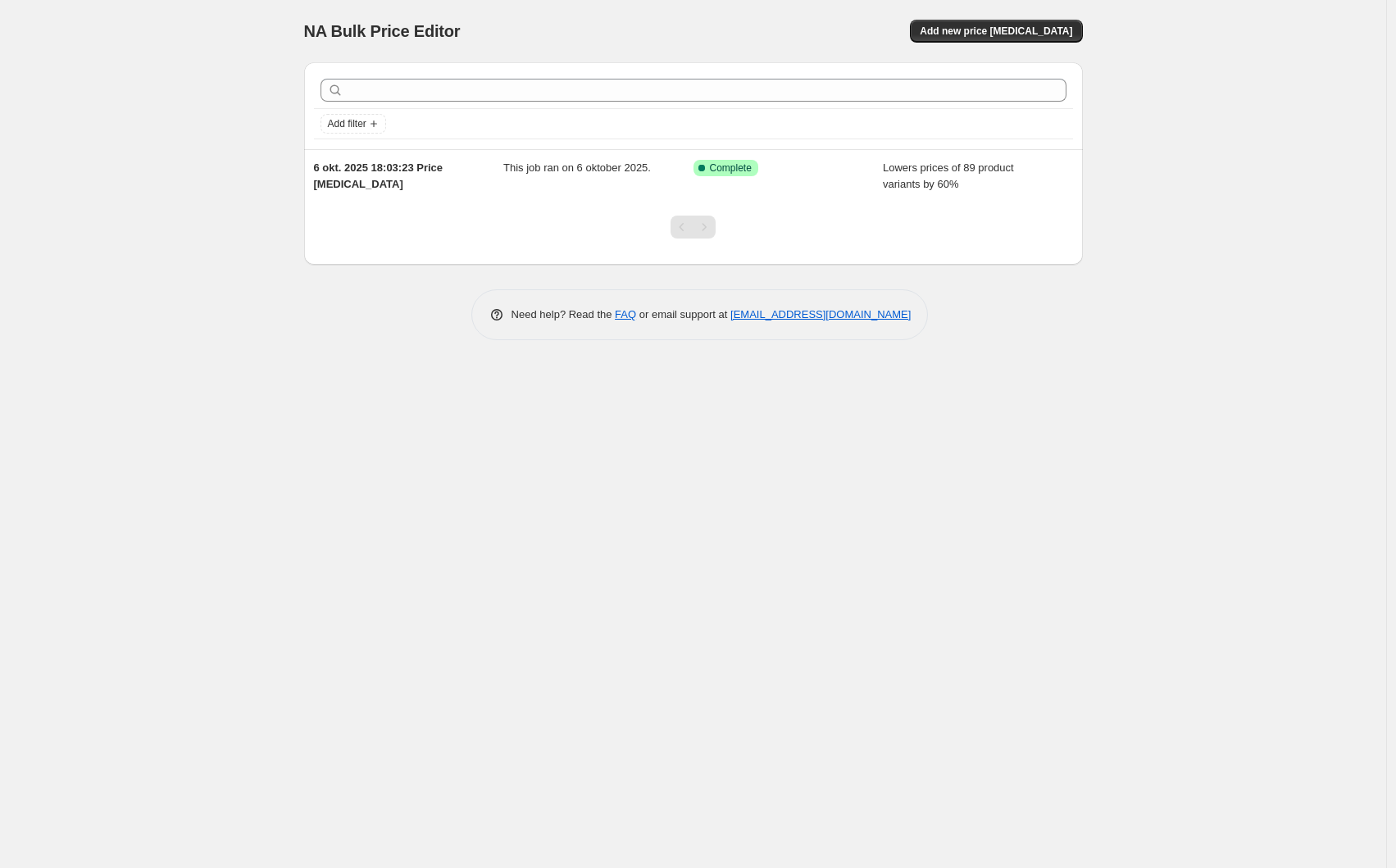
click at [148, 268] on div "NA Bulk Price Editor. This page is ready NA Bulk Price Editor Add new price cha…" at bounding box center [693, 434] width 1386 height 868
